Goal: Find specific page/section: Find specific page/section

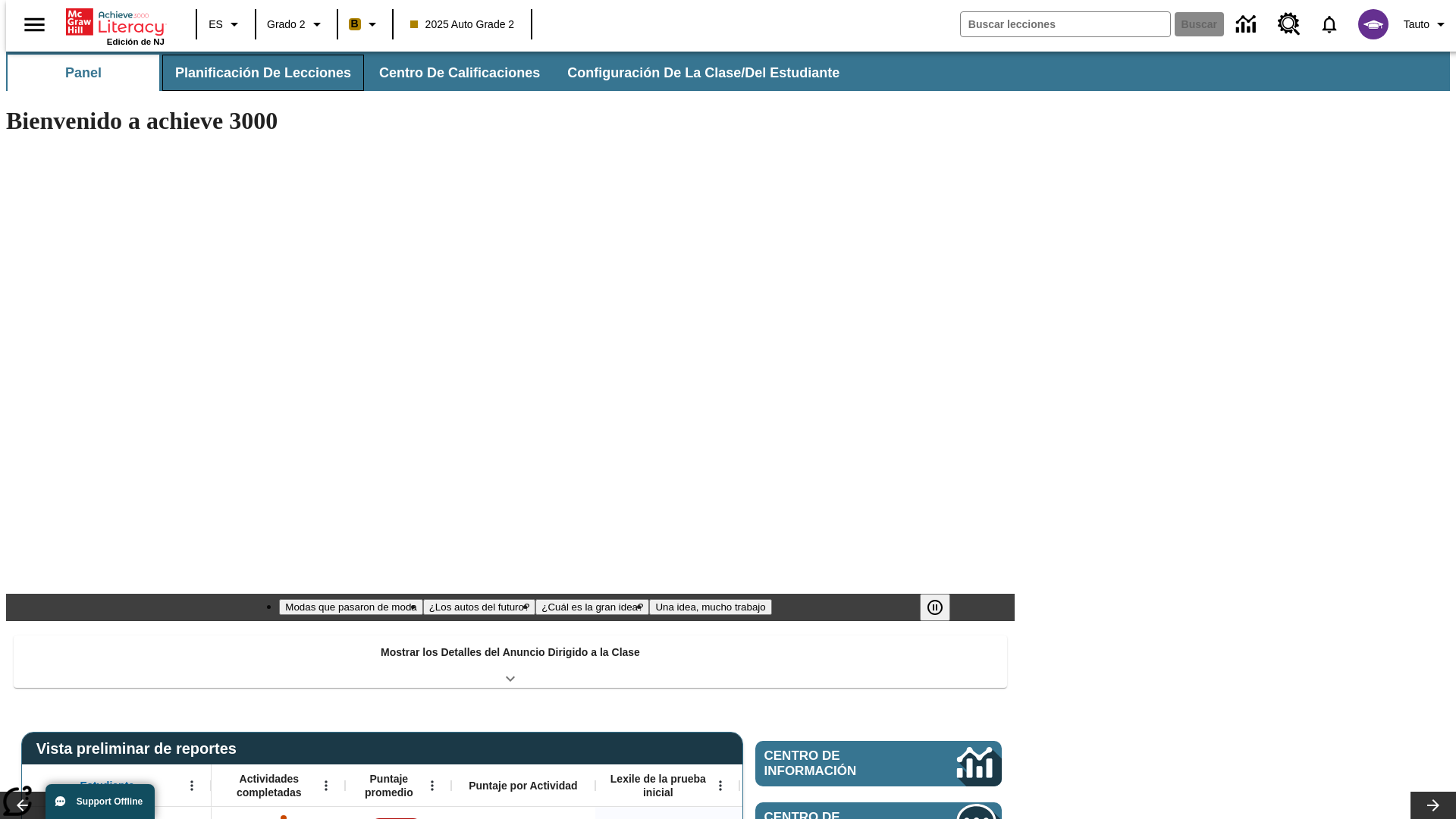
click at [254, 73] on button "Planificación de lecciones" at bounding box center [262, 73] width 201 height 37
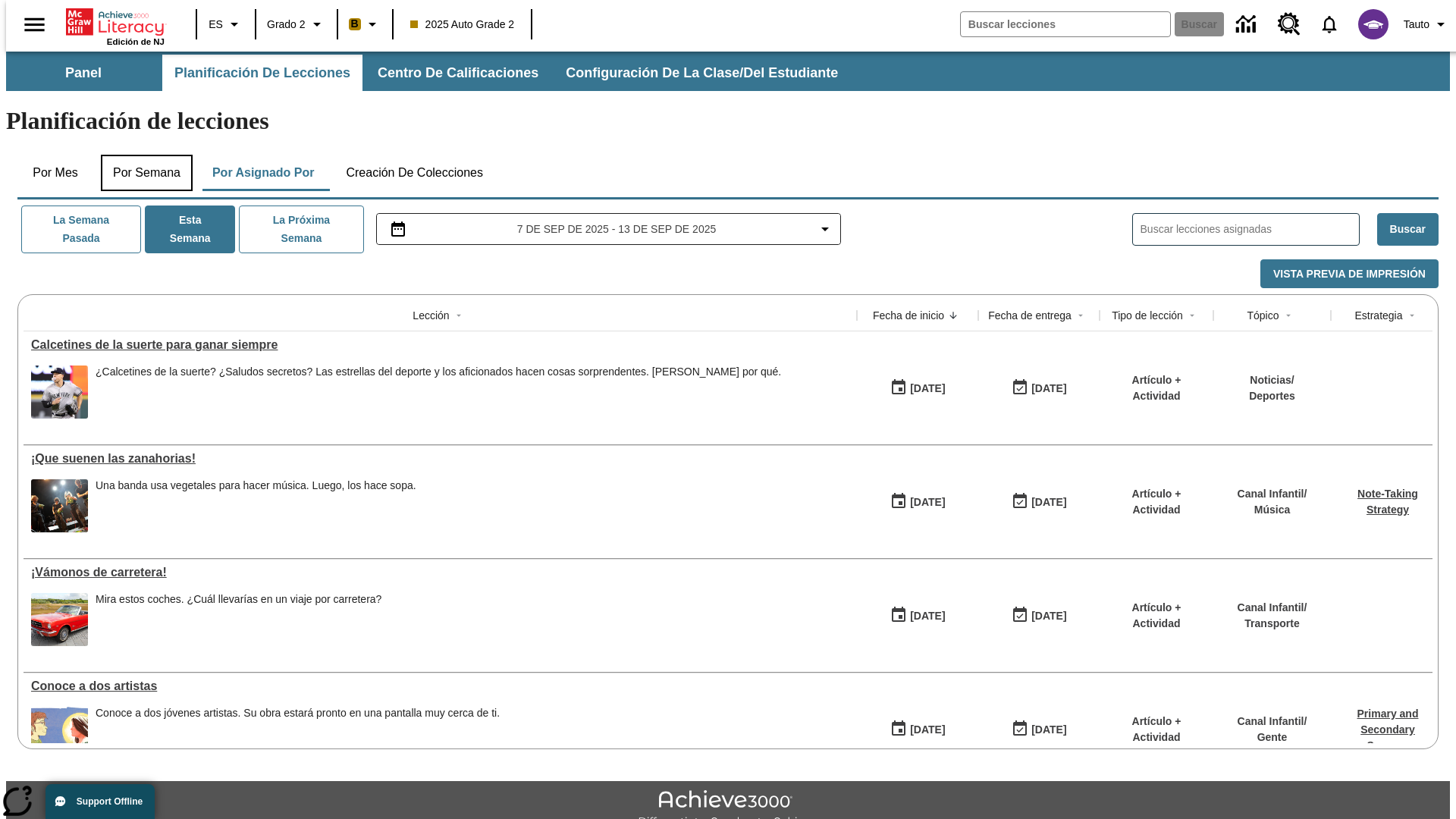
click at [141, 155] on button "Por semana" at bounding box center [147, 173] width 91 height 37
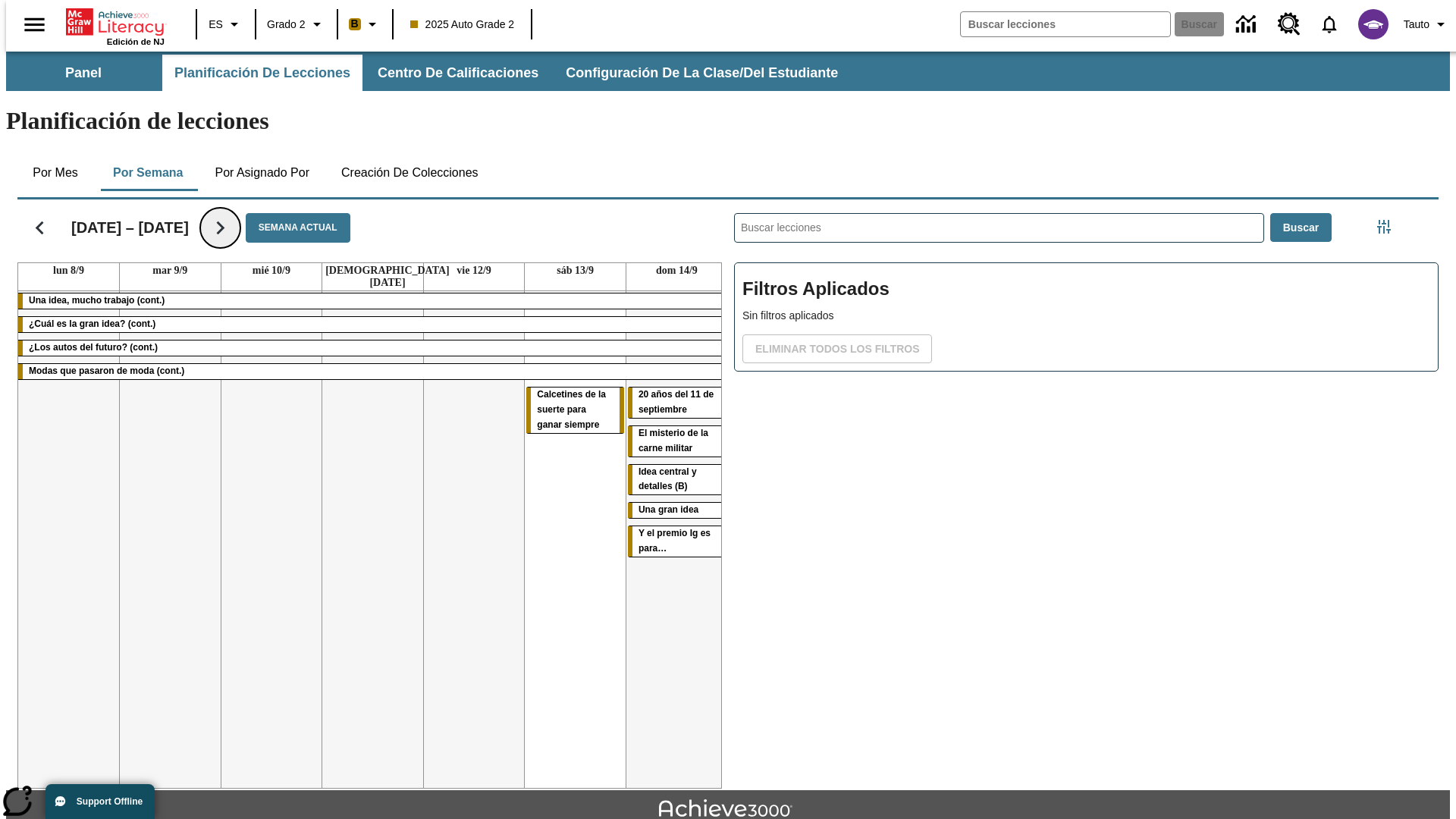
click at [210, 215] on icon "Seguir" at bounding box center [220, 228] width 27 height 27
click at [219, 215] on icon "Seguir" at bounding box center [220, 228] width 27 height 27
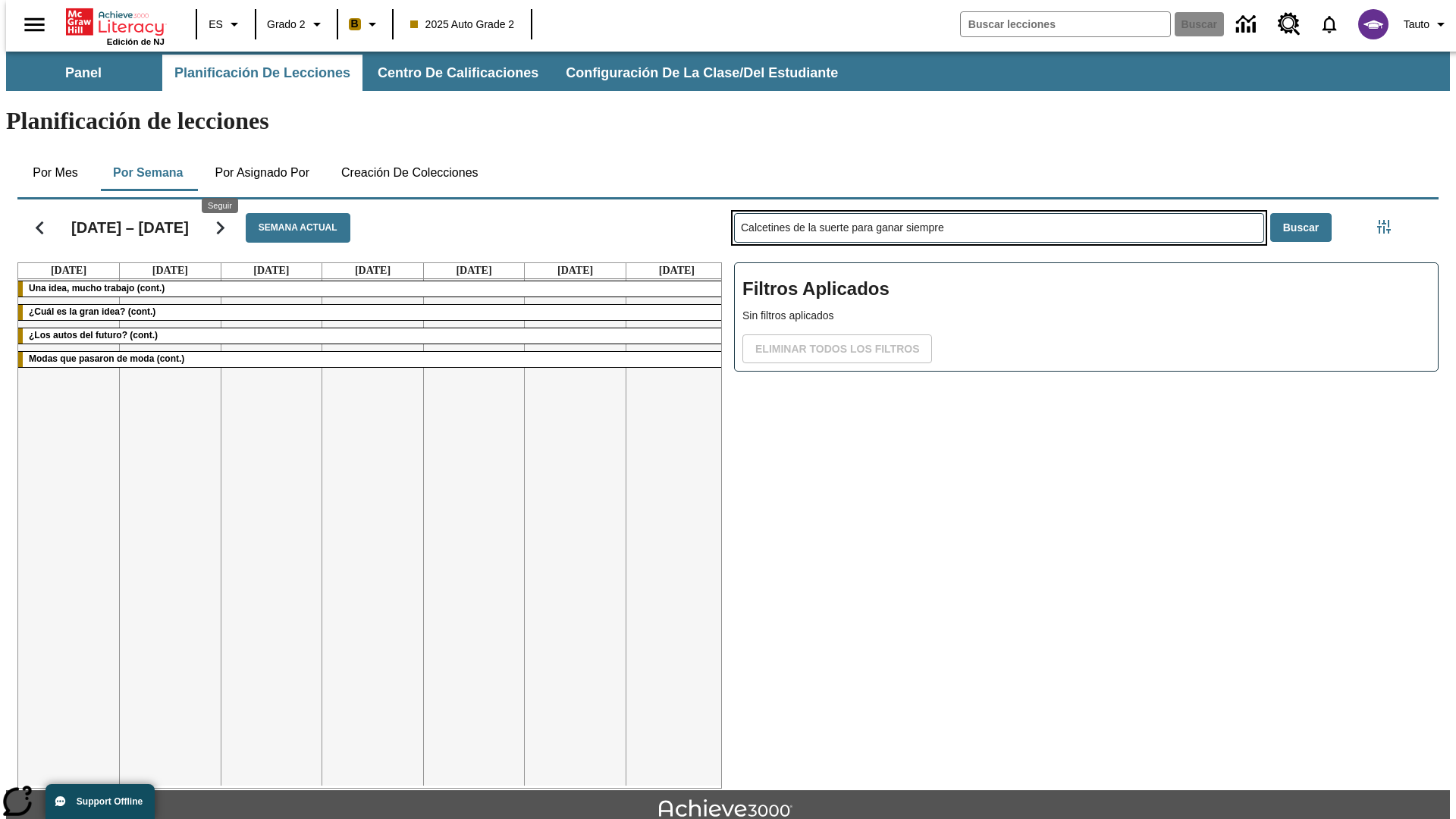
type input "Calcetines de la suerte para ganar siempre"
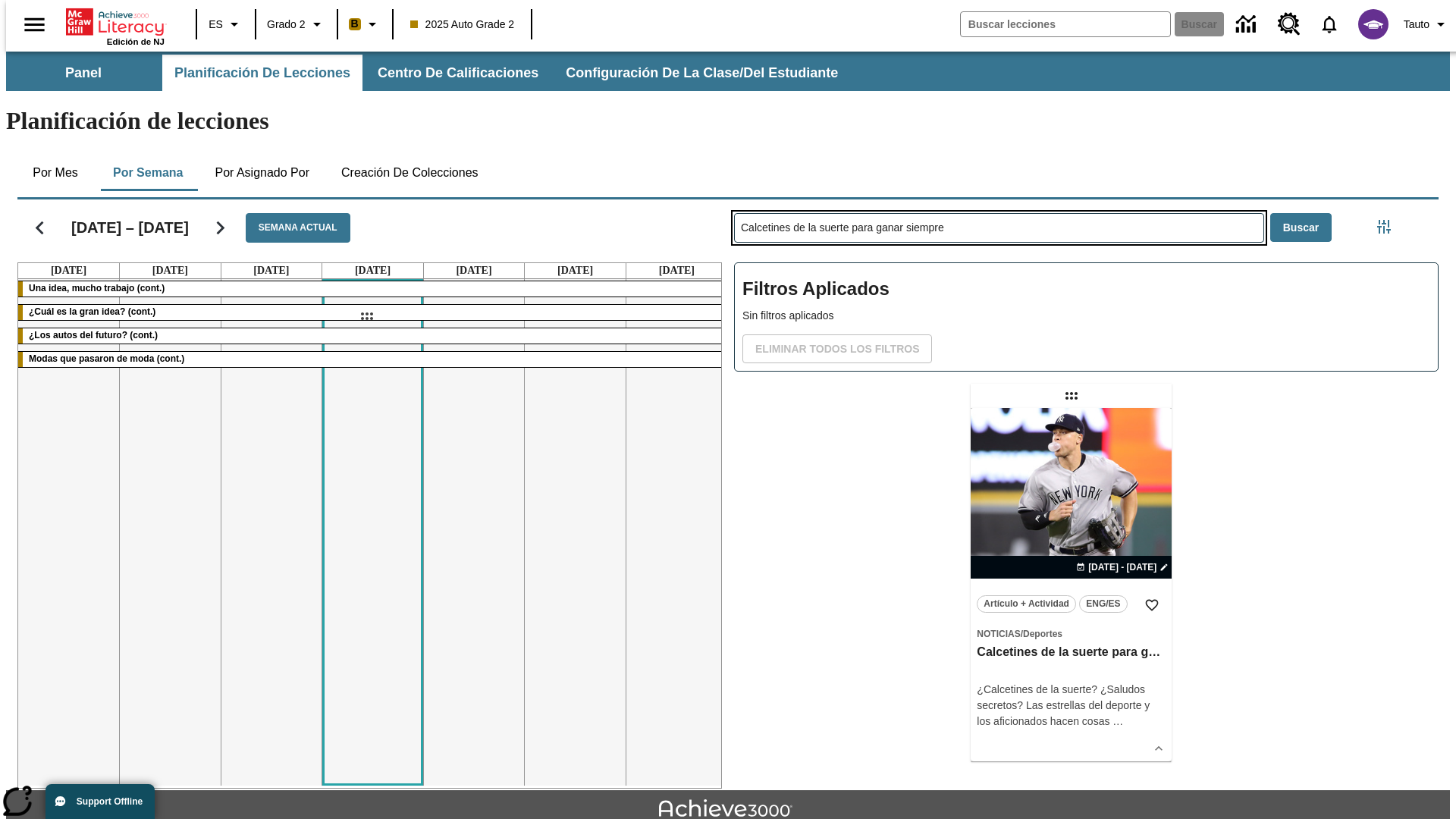
drag, startPoint x: 1074, startPoint y: 336, endPoint x: 366, endPoint y: 316, distance: 708.3
click at [366, 316] on div "[DATE] – [DATE] Semana actual [DATE] [DATE] [DATE] [DATE] [DATE] [DATE] [DATE] …" at bounding box center [722, 491] width 1434 height 595
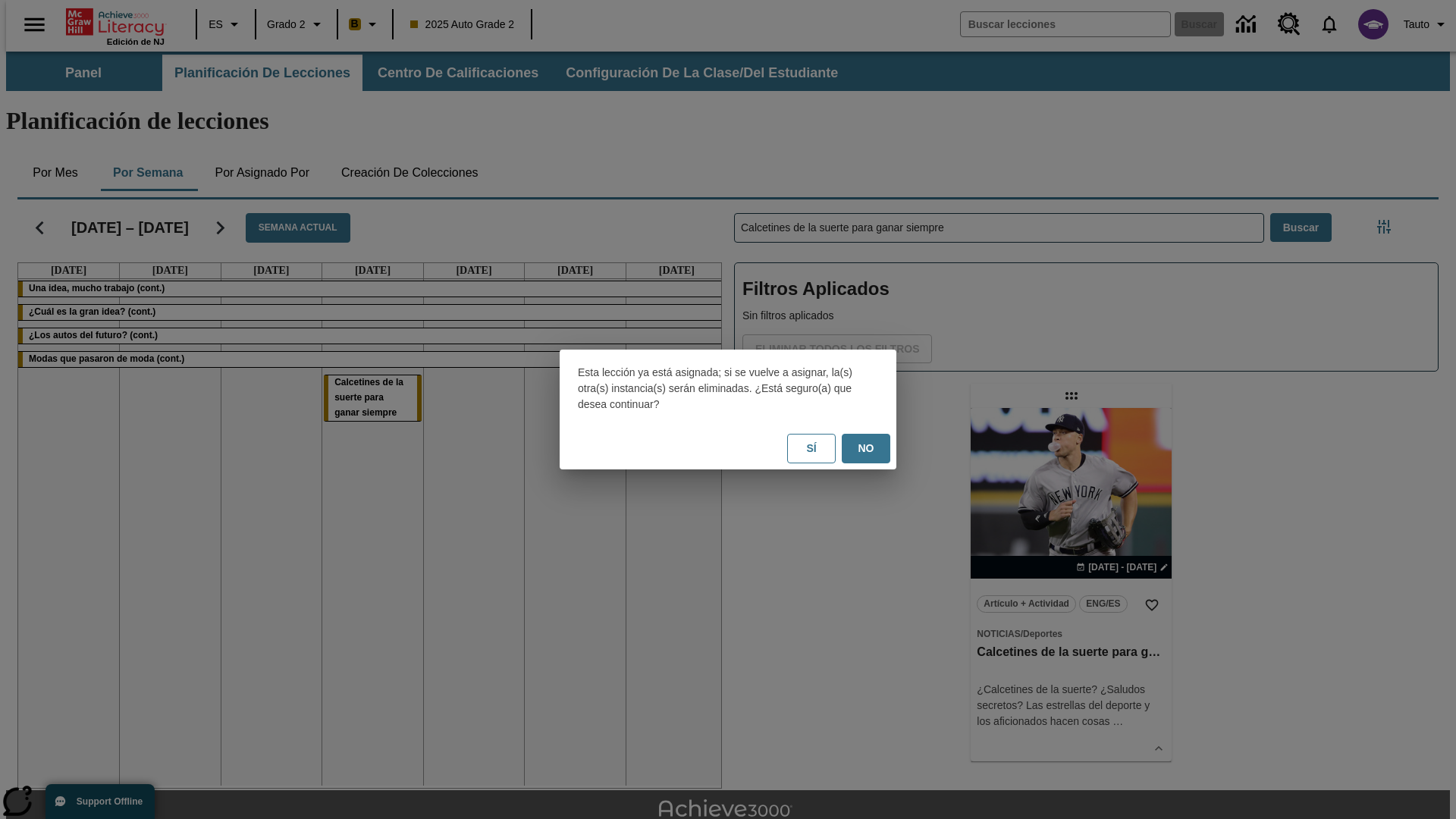
click at [866, 448] on button "No" at bounding box center [866, 448] width 48 height 30
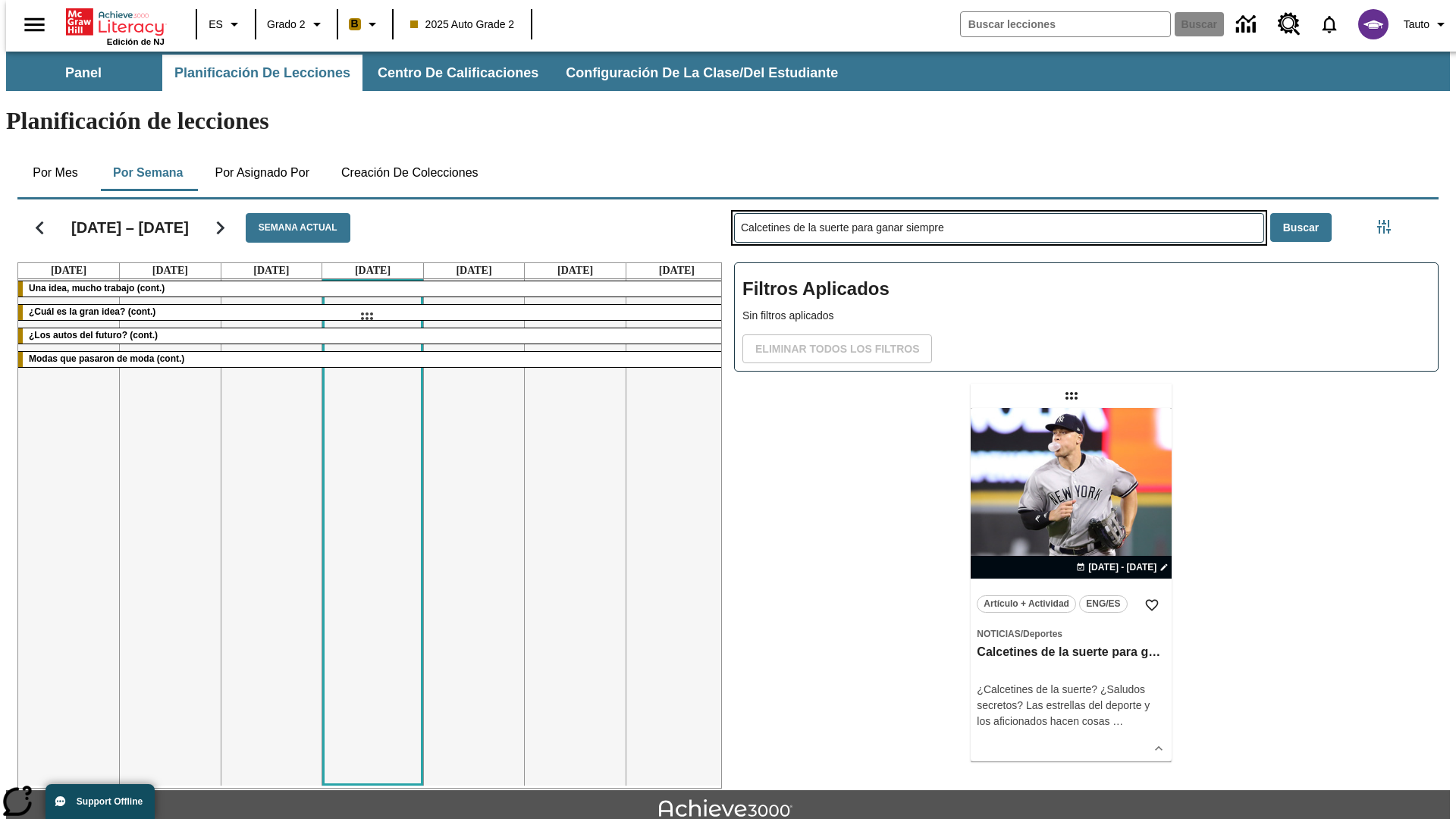
drag, startPoint x: 1074, startPoint y: 336, endPoint x: 366, endPoint y: 316, distance: 708.3
click at [366, 316] on div "[DATE] – [DATE] Semana actual [DATE] [DATE] [DATE] [DATE] [DATE] [DATE] [DATE] …" at bounding box center [722, 491] width 1434 height 595
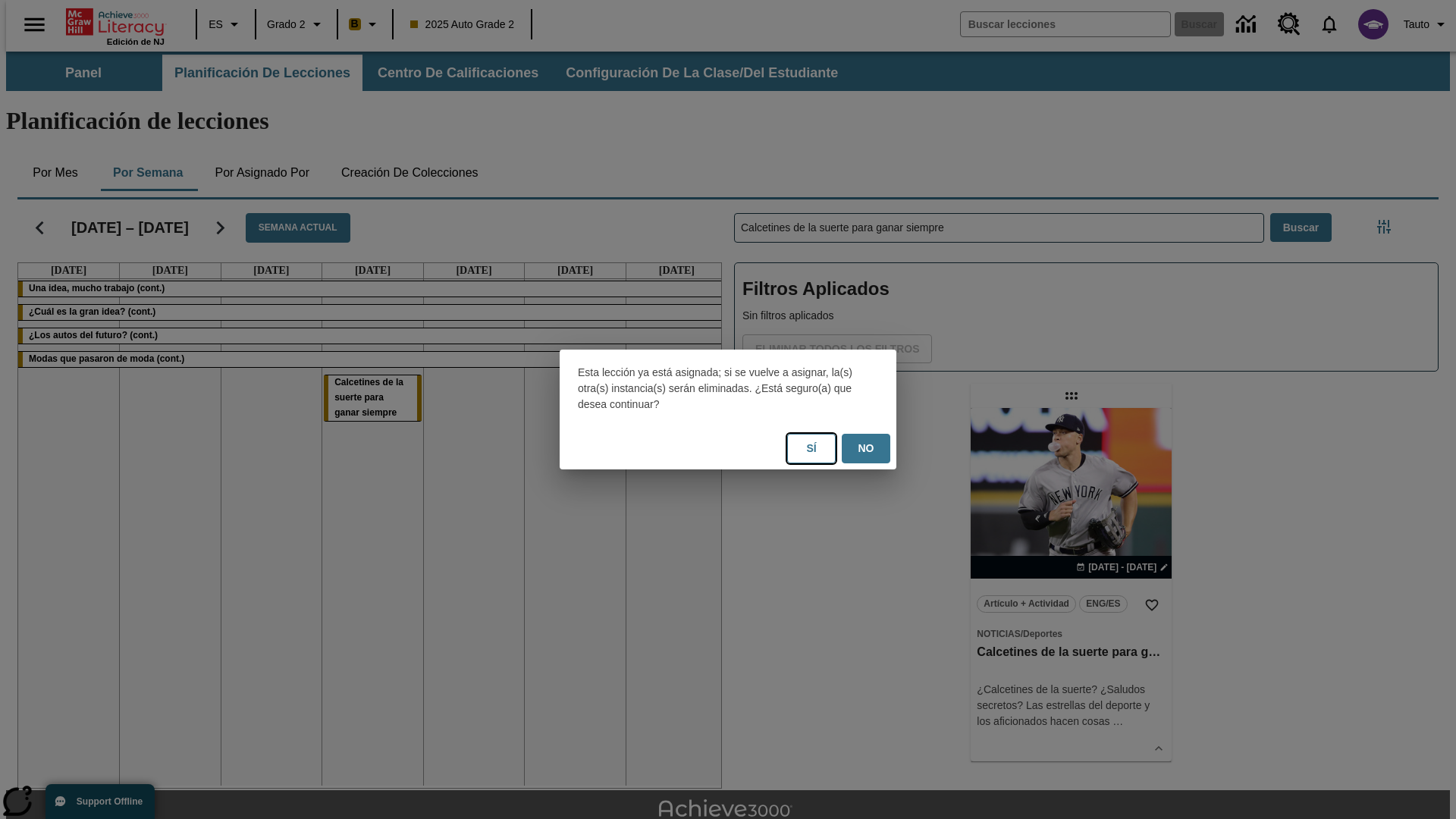
click at [811, 448] on button "Sí" at bounding box center [811, 448] width 48 height 30
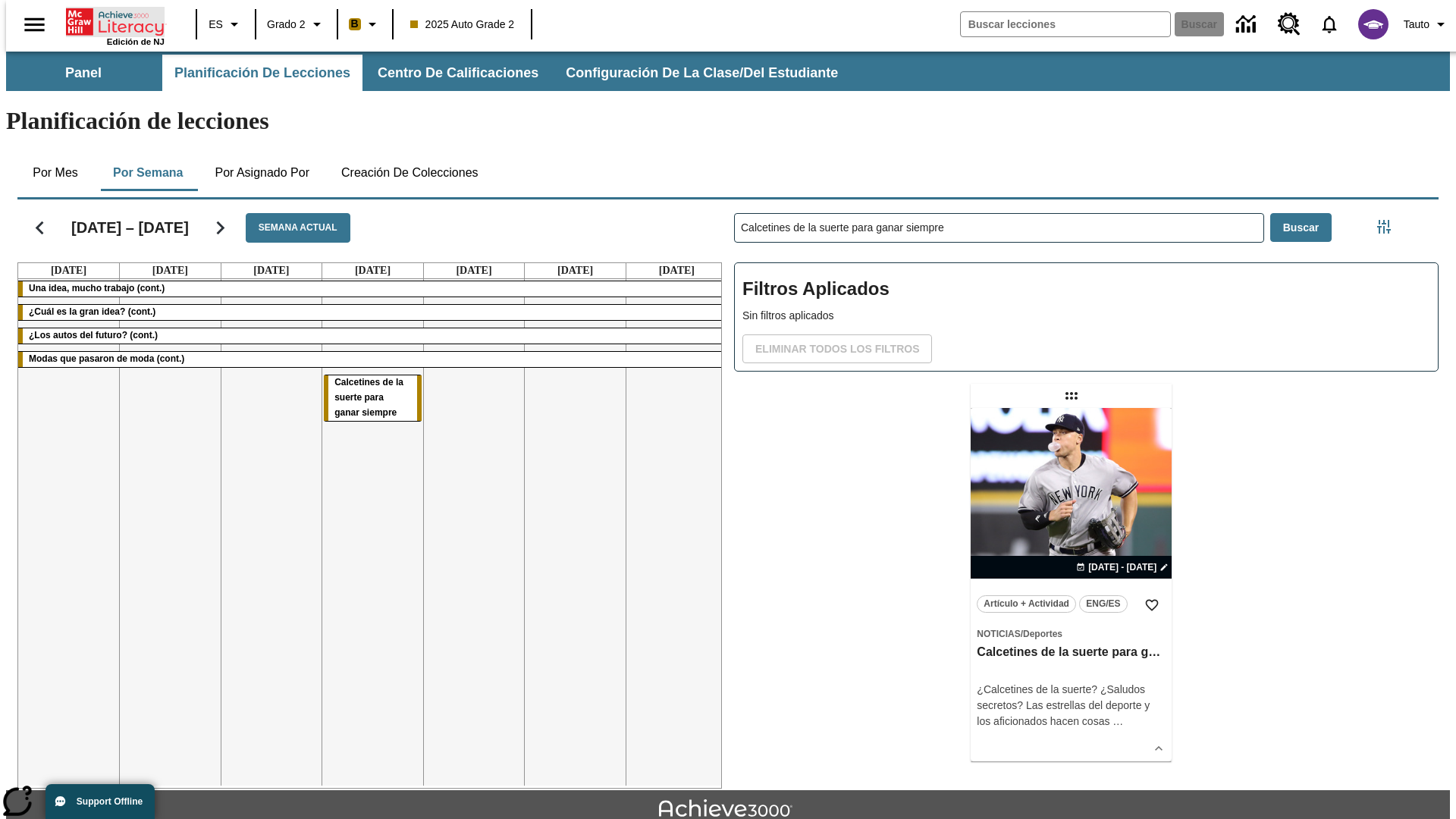
click at [109, 21] on icon "Portada" at bounding box center [116, 22] width 101 height 30
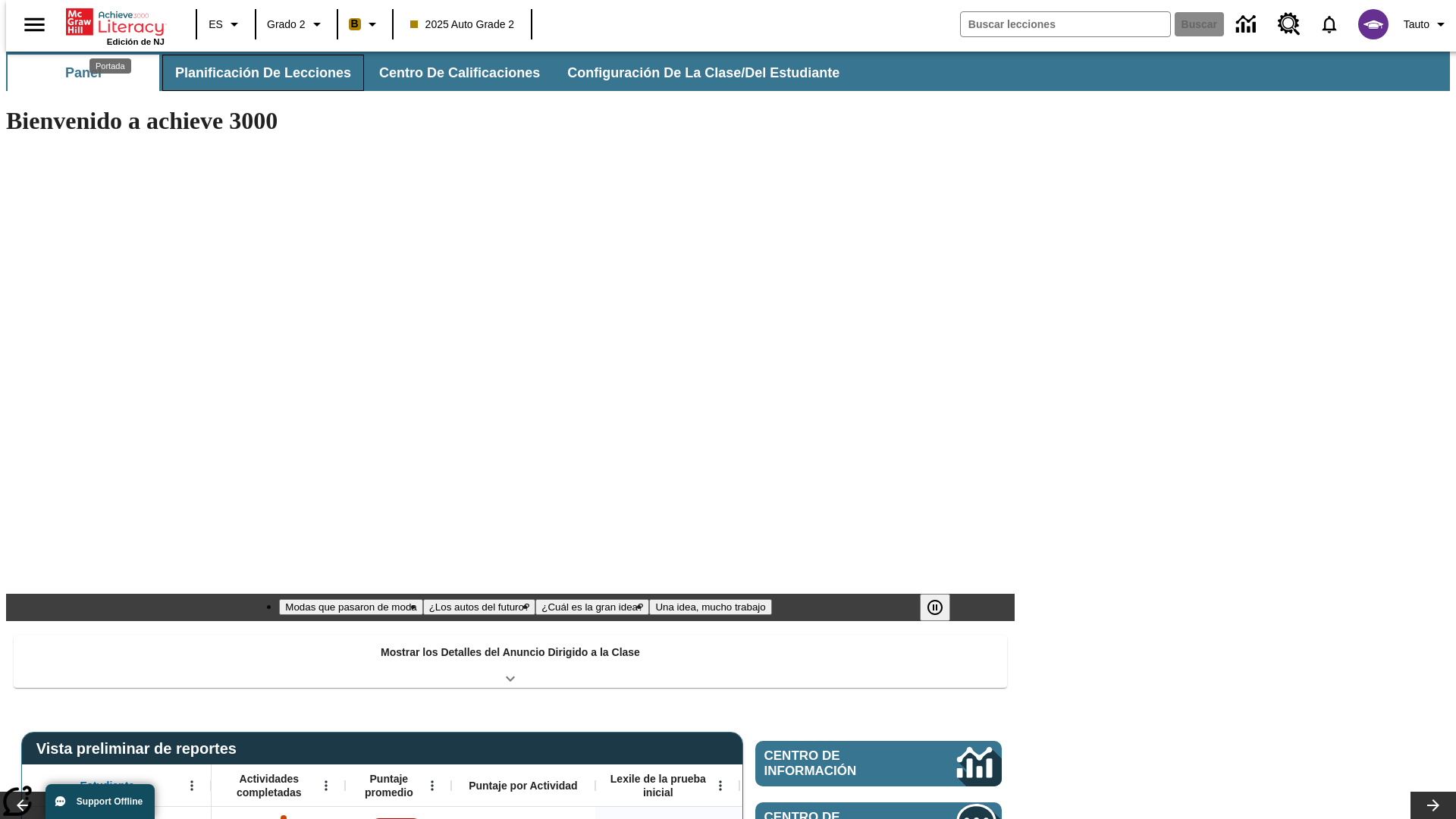
click at [254, 73] on button "Planificación de lecciones" at bounding box center [262, 73] width 201 height 37
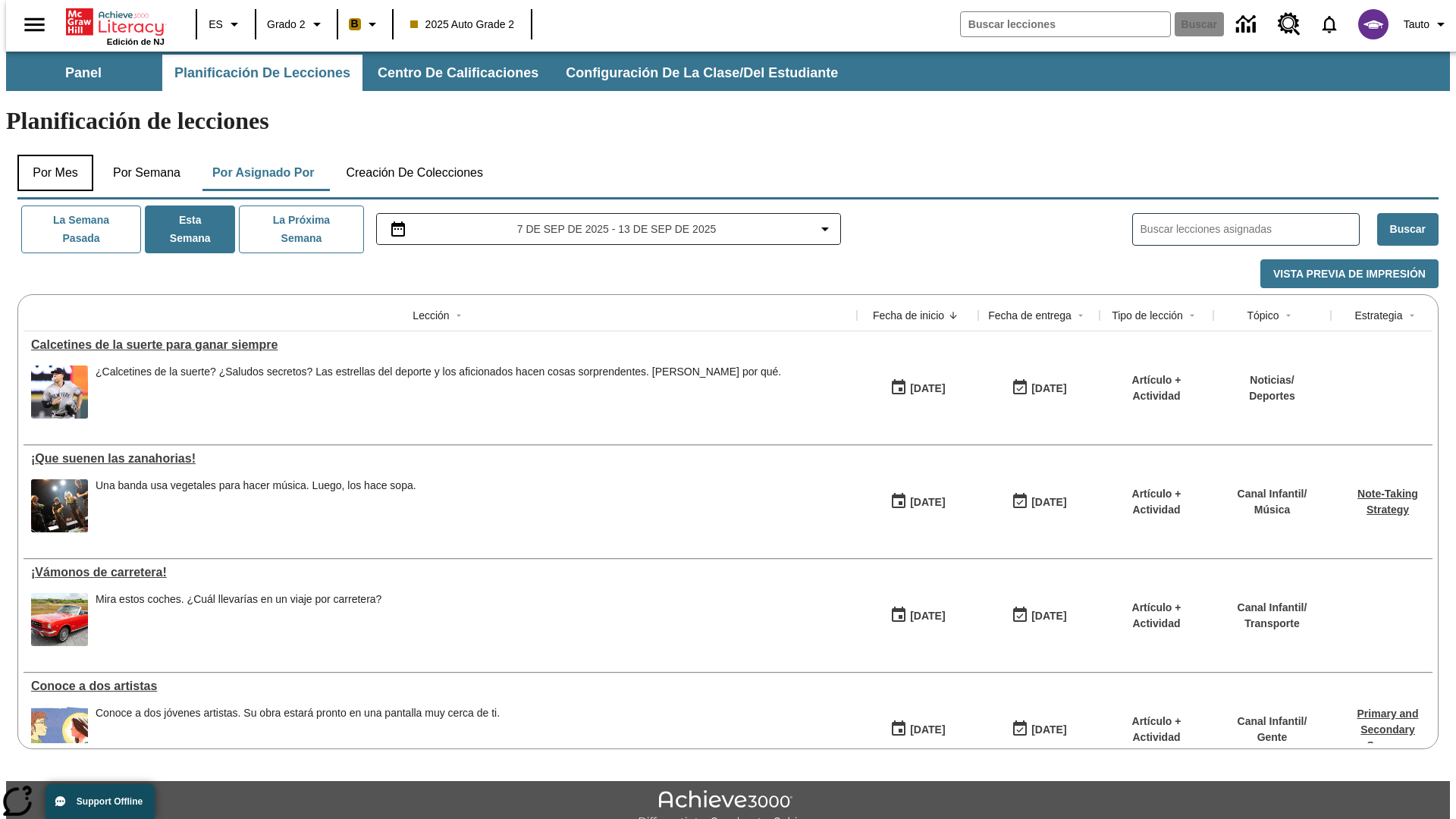
click at [49, 155] on button "Por mes" at bounding box center [55, 173] width 76 height 37
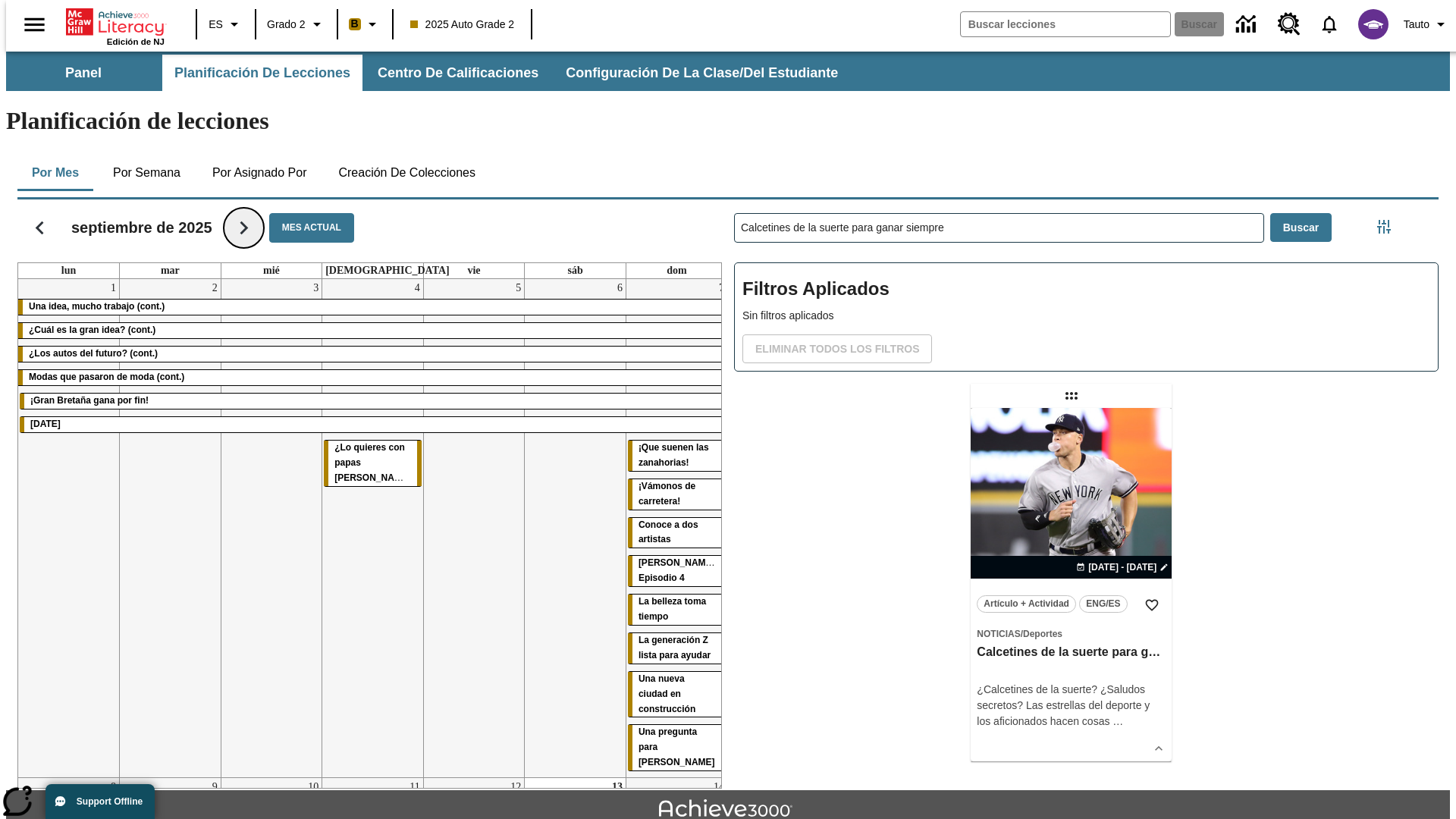
click at [244, 215] on icon "Seguir" at bounding box center [244, 228] width 27 height 27
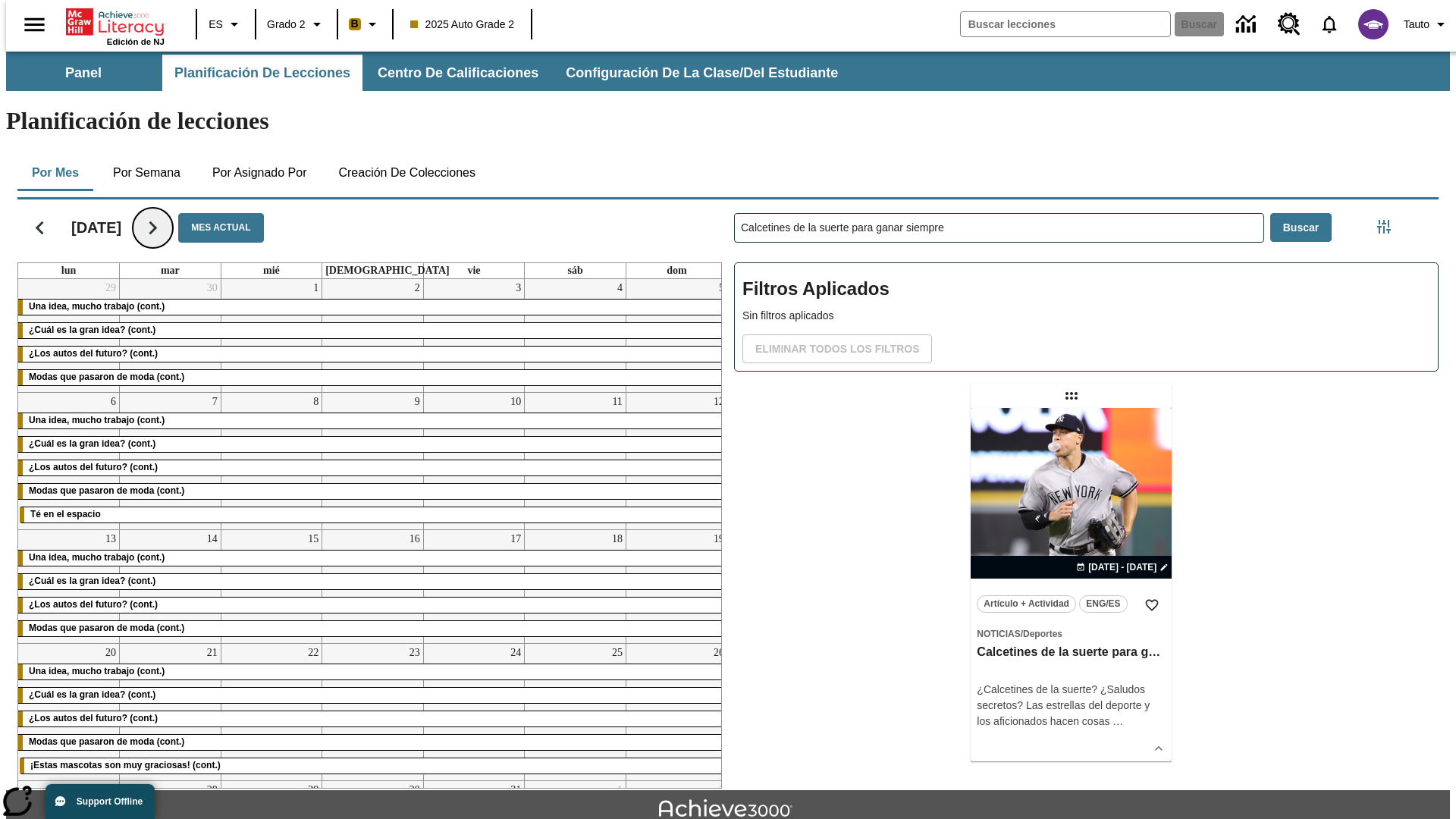
click at [167, 215] on icon "Seguir" at bounding box center [153, 228] width 27 height 27
